Goal: Information Seeking & Learning: Learn about a topic

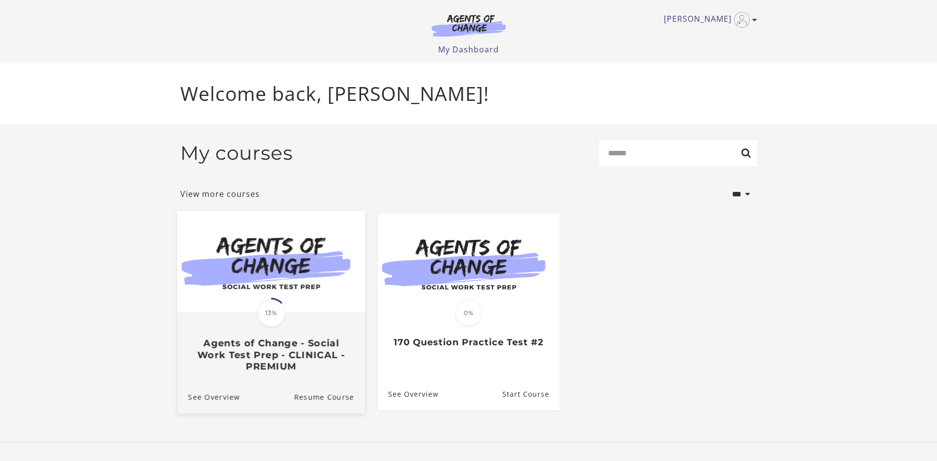
click at [276, 318] on span "13%" at bounding box center [271, 313] width 28 height 28
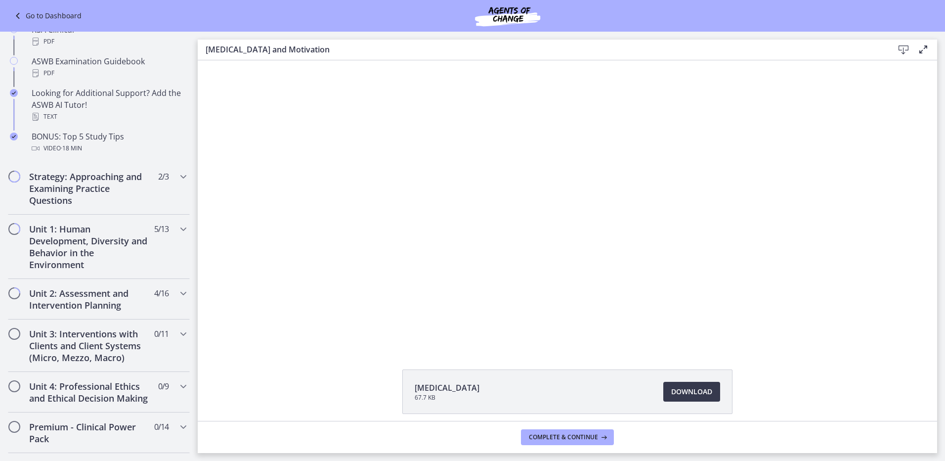
scroll to position [445, 0]
click at [177, 172] on icon "Chapters" at bounding box center [183, 176] width 12 height 12
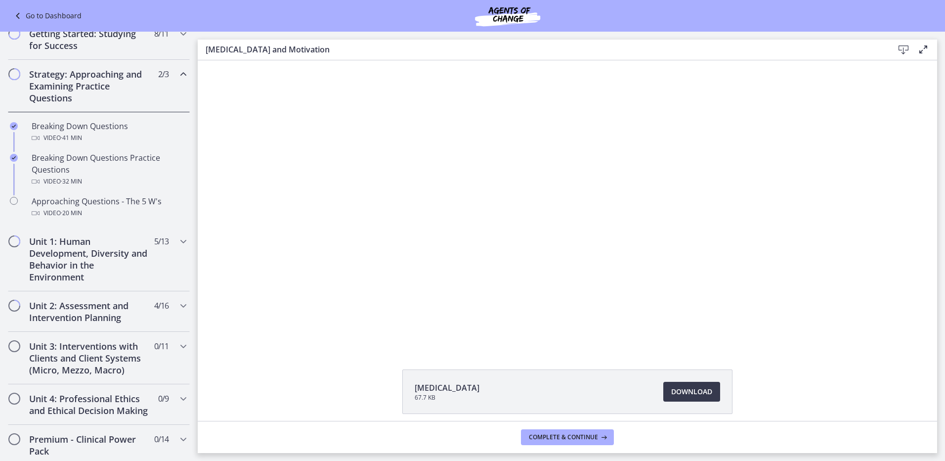
scroll to position [147, 0]
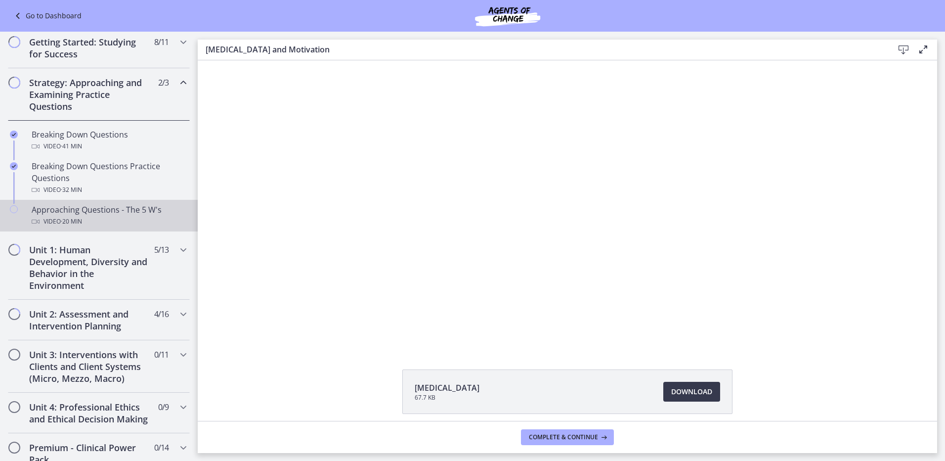
click at [106, 210] on div "Approaching Questions - The 5 W's Video · 20 min" at bounding box center [109, 216] width 154 height 24
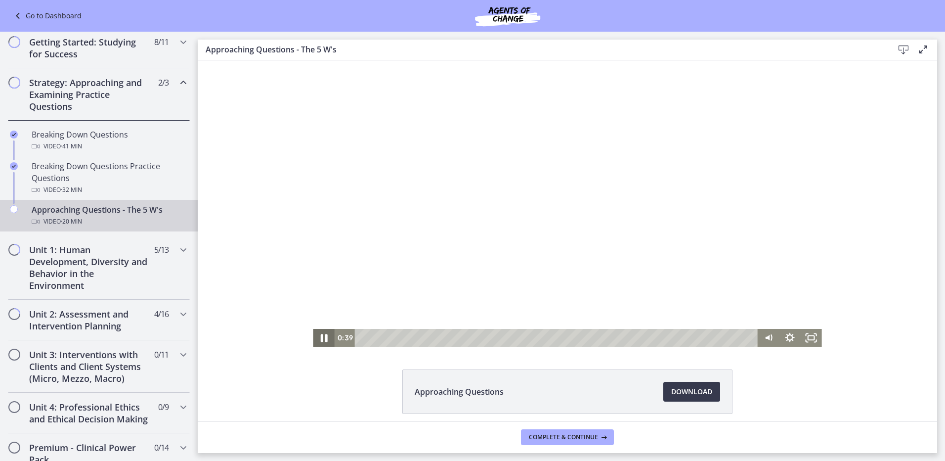
click at [321, 335] on icon "Pause" at bounding box center [323, 337] width 25 height 21
click at [321, 335] on icon "Play Video" at bounding box center [324, 337] width 25 height 21
click at [321, 335] on icon "Pause" at bounding box center [323, 338] width 21 height 18
click at [321, 335] on icon "Play Video" at bounding box center [324, 337] width 25 height 21
click at [321, 335] on icon "Pause" at bounding box center [323, 337] width 25 height 21
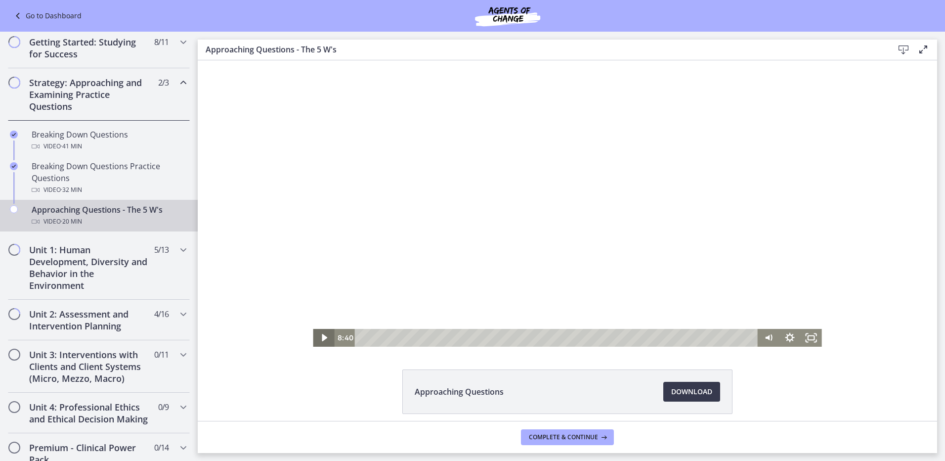
click at [321, 335] on icon "Play Video" at bounding box center [324, 338] width 21 height 18
click at [321, 335] on icon "Pause" at bounding box center [323, 338] width 21 height 18
click at [321, 335] on icon "Play Video" at bounding box center [324, 338] width 21 height 18
click at [321, 335] on icon "Pause" at bounding box center [323, 337] width 25 height 21
click at [321, 335] on icon "Play Video" at bounding box center [324, 337] width 25 height 21
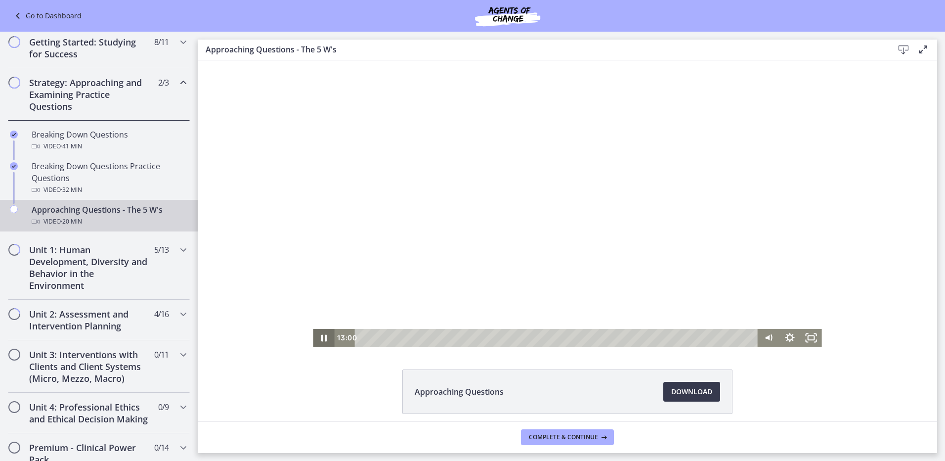
click at [321, 335] on icon "Pause" at bounding box center [323, 338] width 21 height 18
